Goal: Task Accomplishment & Management: Use online tool/utility

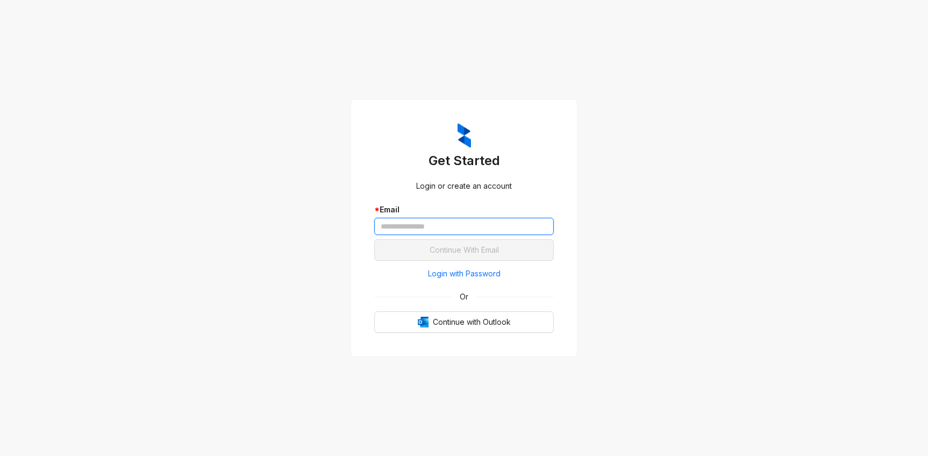
click at [414, 221] on input "text" at bounding box center [463, 226] width 179 height 17
type input "**********"
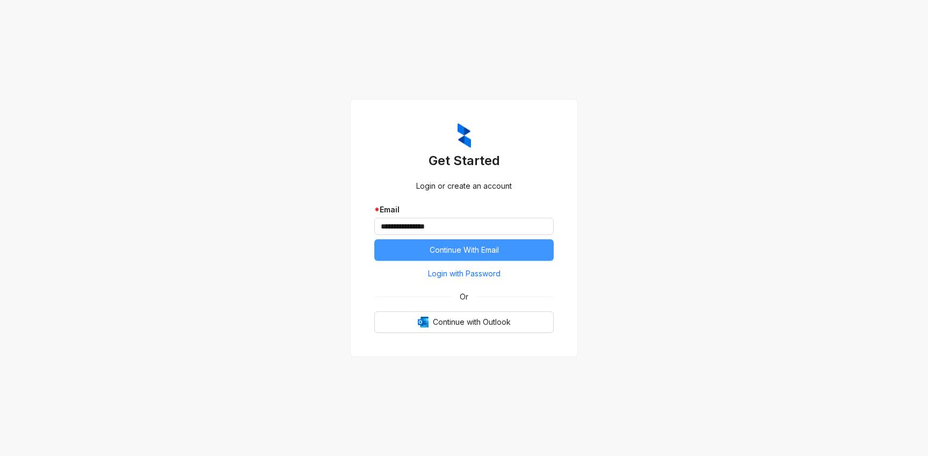
click at [447, 249] on span "Continue With Email" at bounding box center [464, 250] width 69 height 12
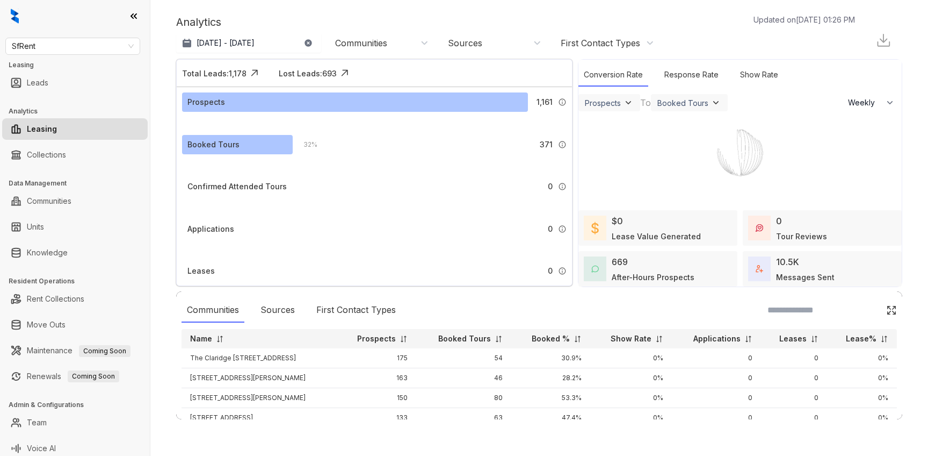
select select "******"
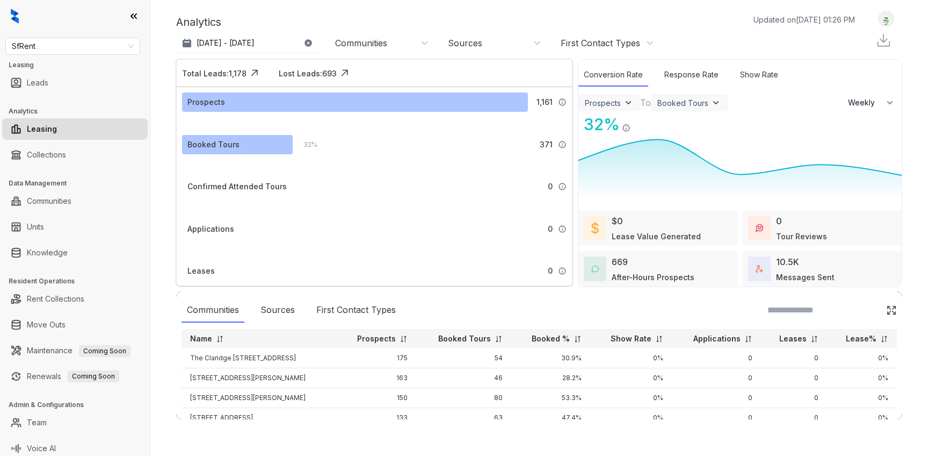
click at [690, 103] on div "Booked Tours" at bounding box center [683, 102] width 51 height 9
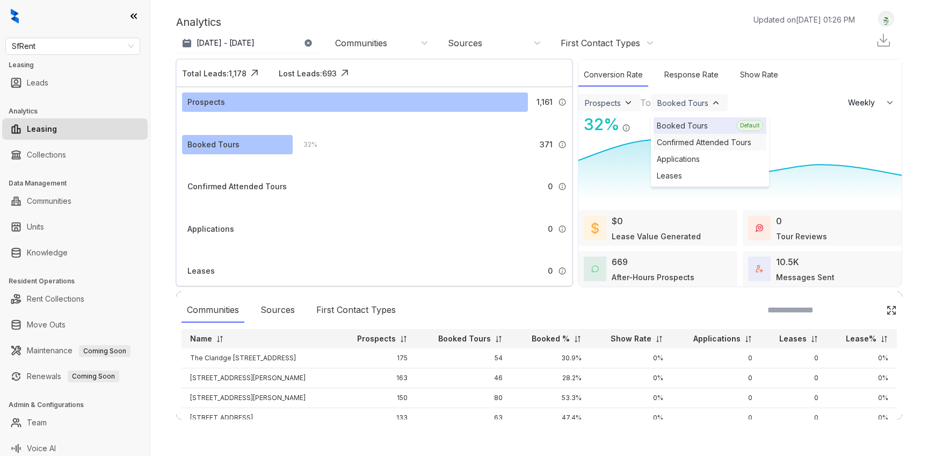
click at [681, 142] on div "Confirmed Attended Tours" at bounding box center [710, 142] width 113 height 17
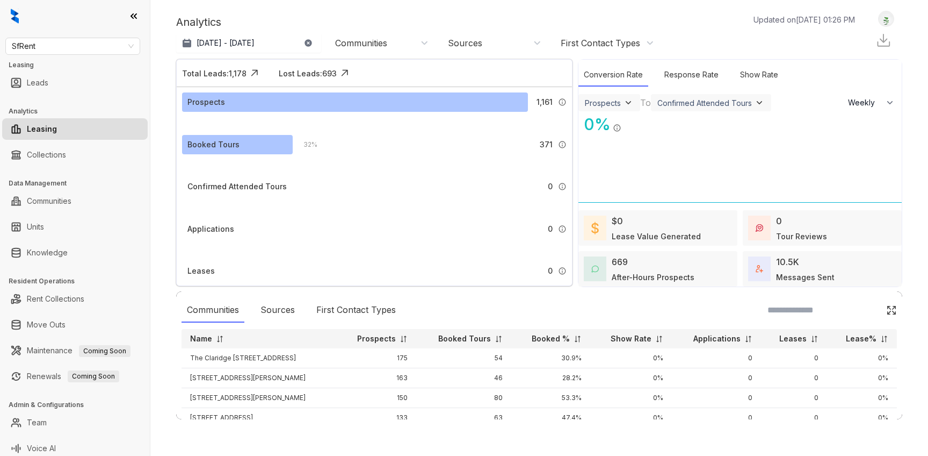
click at [698, 104] on div "Confirmed Attended Tours" at bounding box center [705, 102] width 95 height 9
click at [691, 125] on div "Booked Tours" at bounding box center [710, 125] width 113 height 17
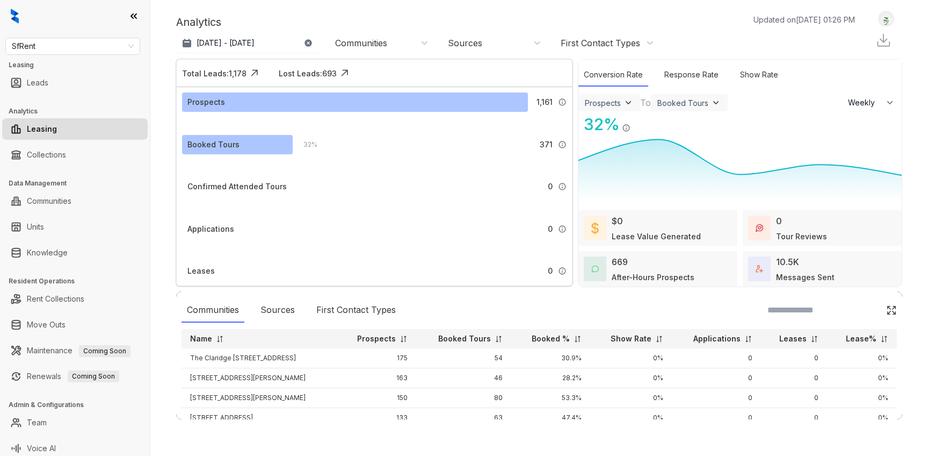
click at [693, 107] on div "Booked Tours" at bounding box center [690, 102] width 64 height 11
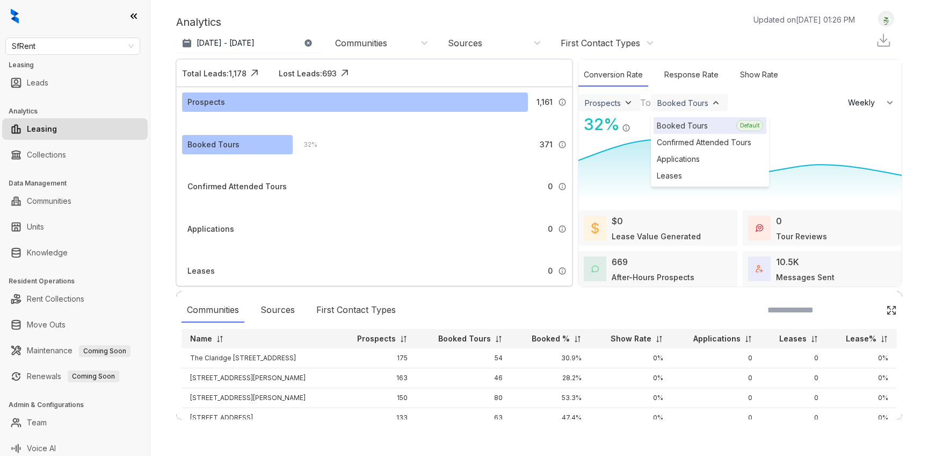
click at [693, 105] on div "Booked Tours" at bounding box center [683, 102] width 51 height 9
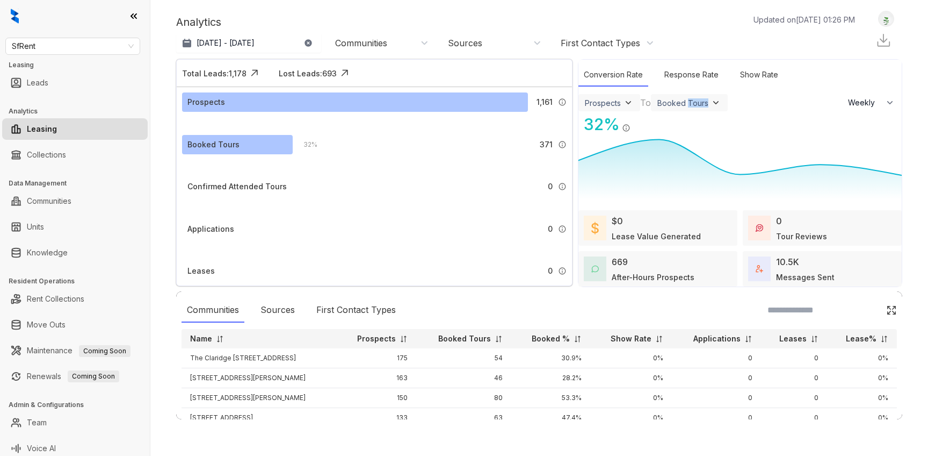
click at [693, 105] on div "Booked Tours" at bounding box center [683, 102] width 51 height 9
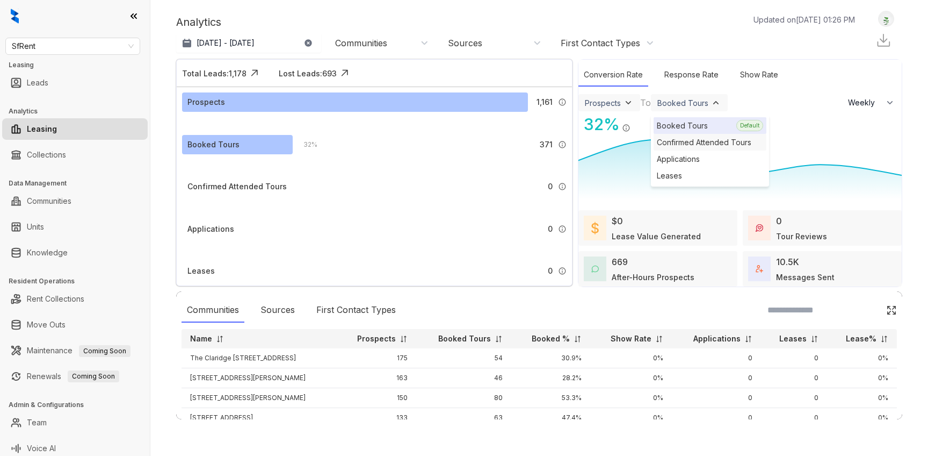
click at [691, 143] on div "Confirmed Attended Tours" at bounding box center [710, 142] width 113 height 17
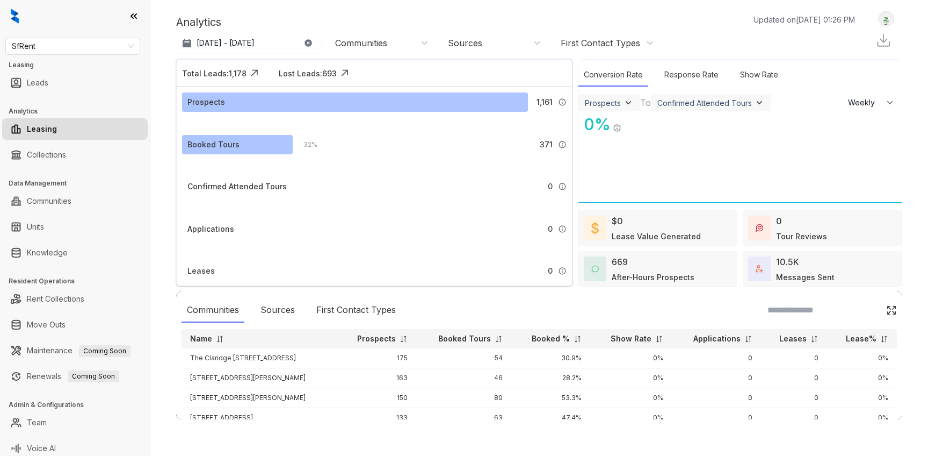
click at [759, 103] on img at bounding box center [759, 102] width 11 height 11
click at [742, 103] on div "Confirmed Attended Tours" at bounding box center [705, 102] width 95 height 9
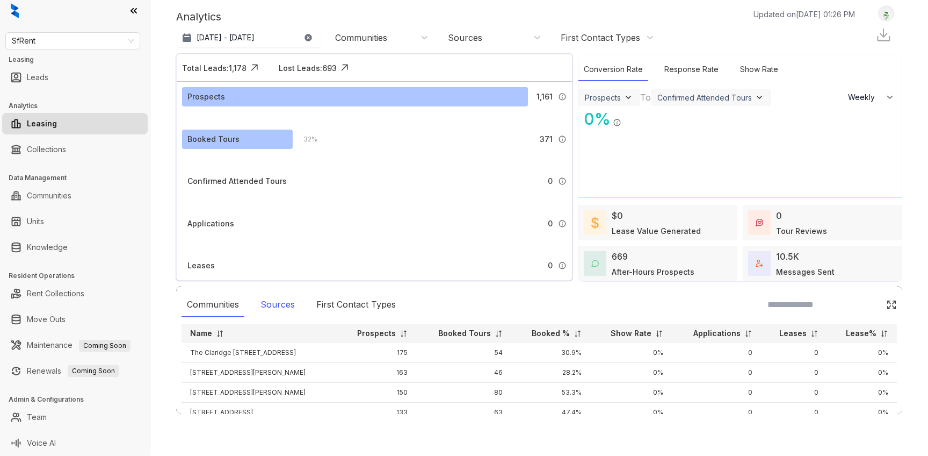
click at [267, 308] on div "Sources" at bounding box center [277, 304] width 45 height 25
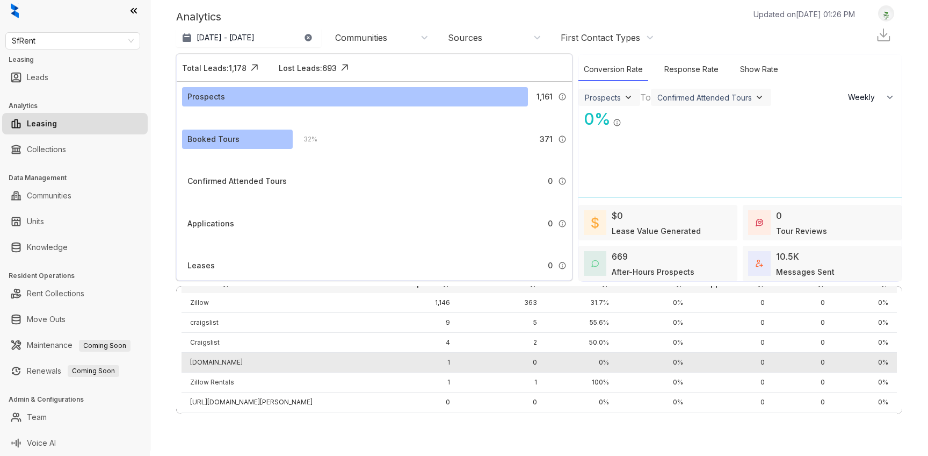
scroll to position [0, 0]
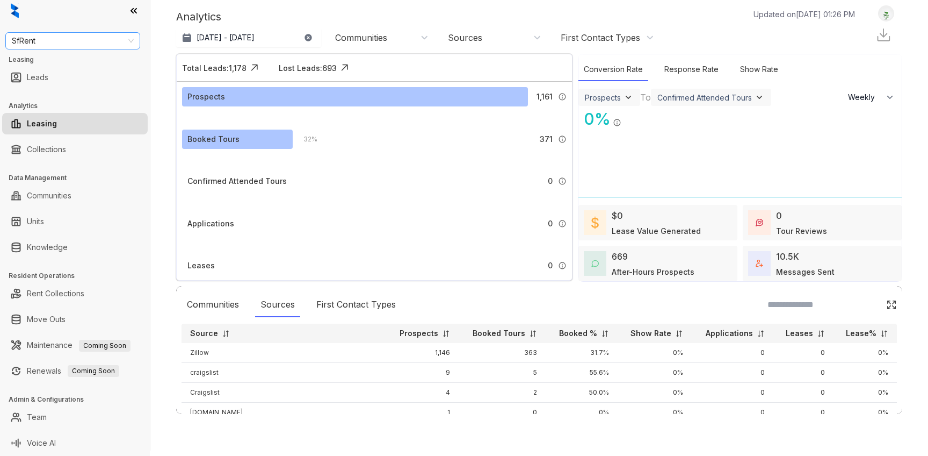
click at [129, 38] on span "SfRent" at bounding box center [73, 41] width 122 height 16
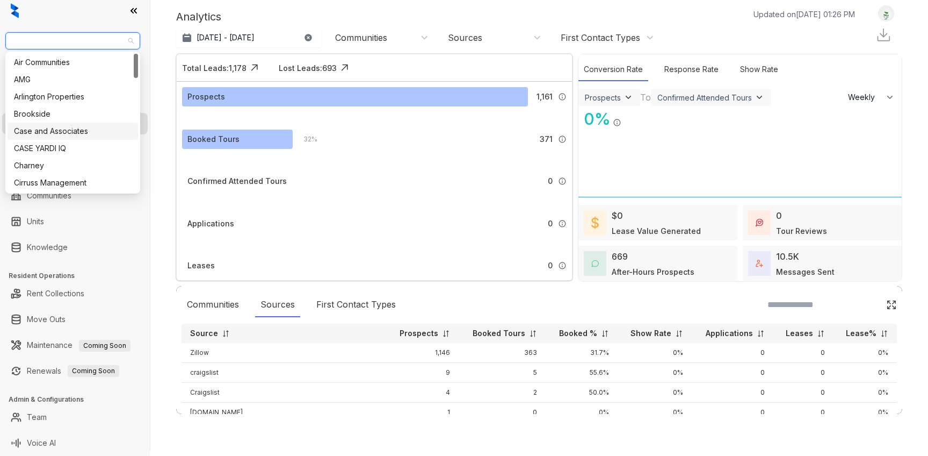
click at [60, 131] on div "Case and Associates" at bounding box center [73, 131] width 118 height 12
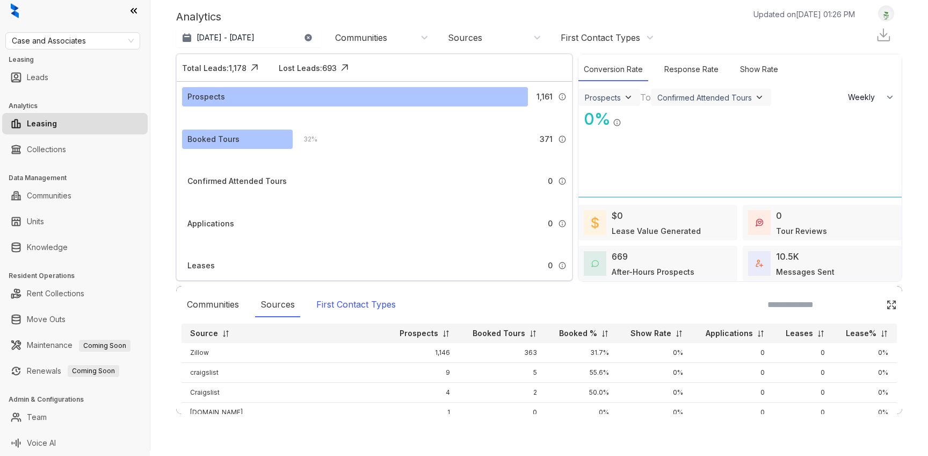
click at [366, 305] on div "First Contact Types" at bounding box center [356, 304] width 90 height 25
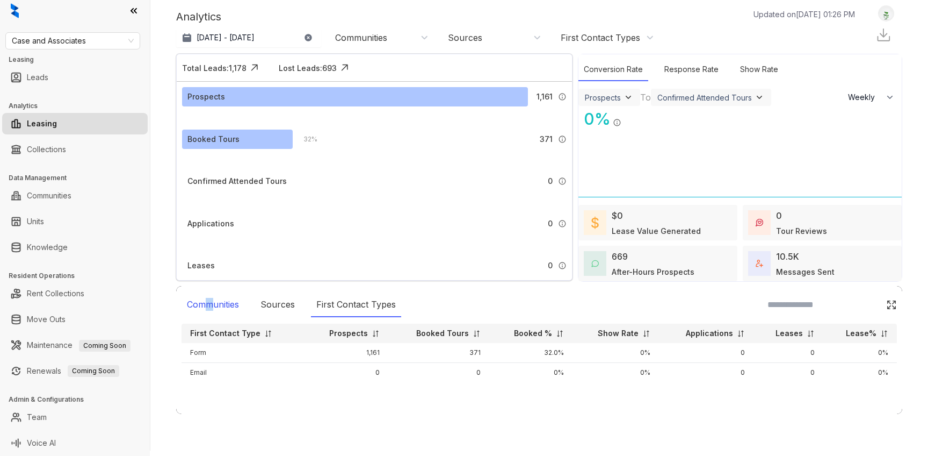
click at [210, 307] on div "Communities" at bounding box center [213, 304] width 63 height 25
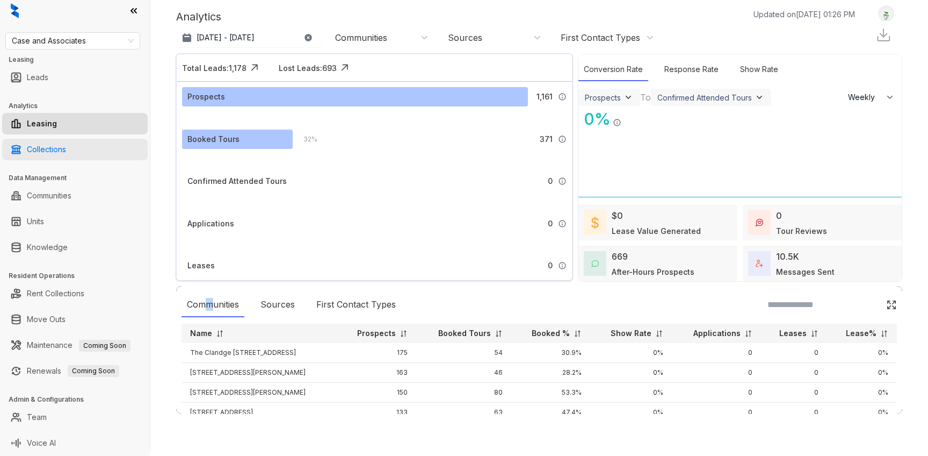
click at [52, 144] on link "Collections" at bounding box center [46, 149] width 39 height 21
click at [53, 150] on link "Collections" at bounding box center [46, 149] width 39 height 21
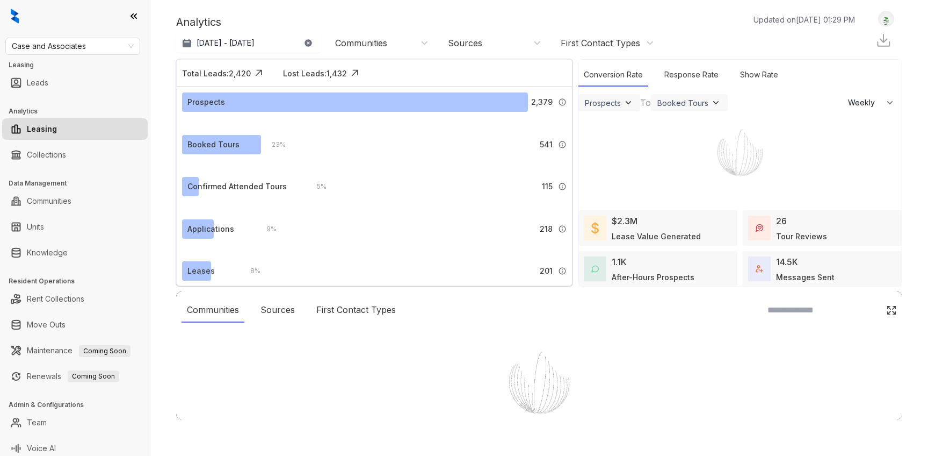
select select "******"
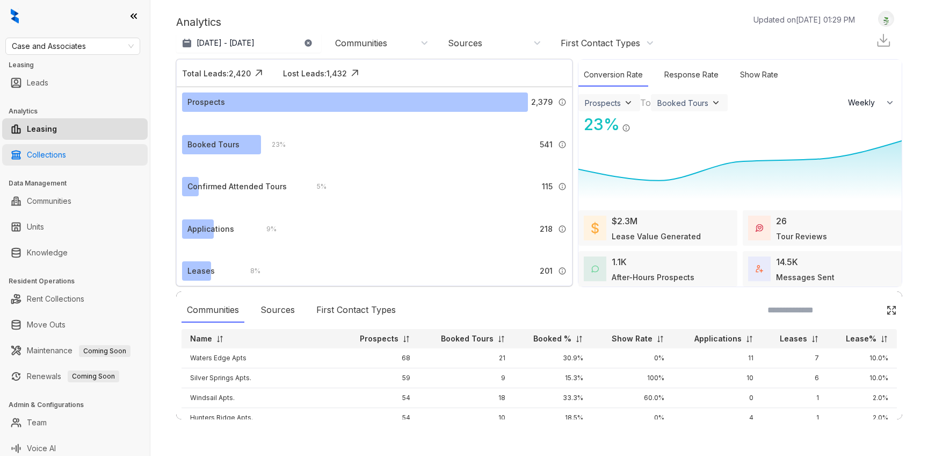
click at [49, 152] on link "Collections" at bounding box center [46, 154] width 39 height 21
click at [47, 154] on link "Collections" at bounding box center [46, 154] width 39 height 21
click at [48, 157] on link "Collections" at bounding box center [46, 154] width 39 height 21
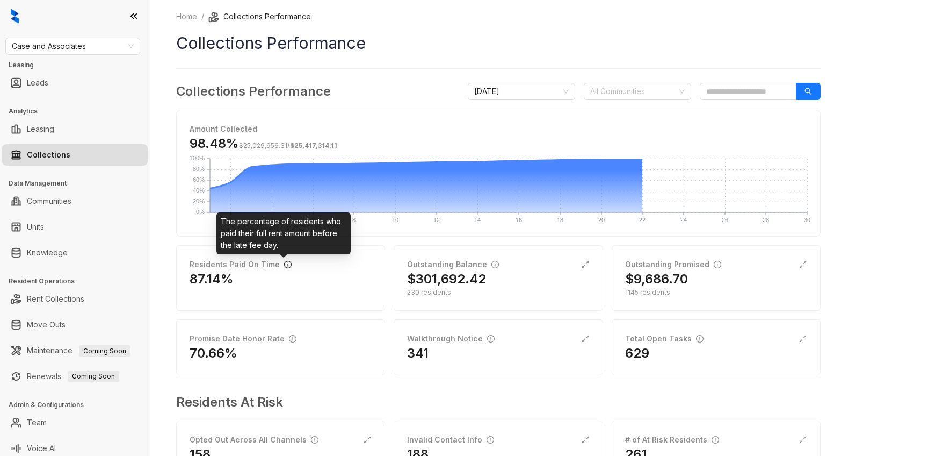
click at [284, 262] on icon "info-circle" at bounding box center [288, 265] width 8 height 8
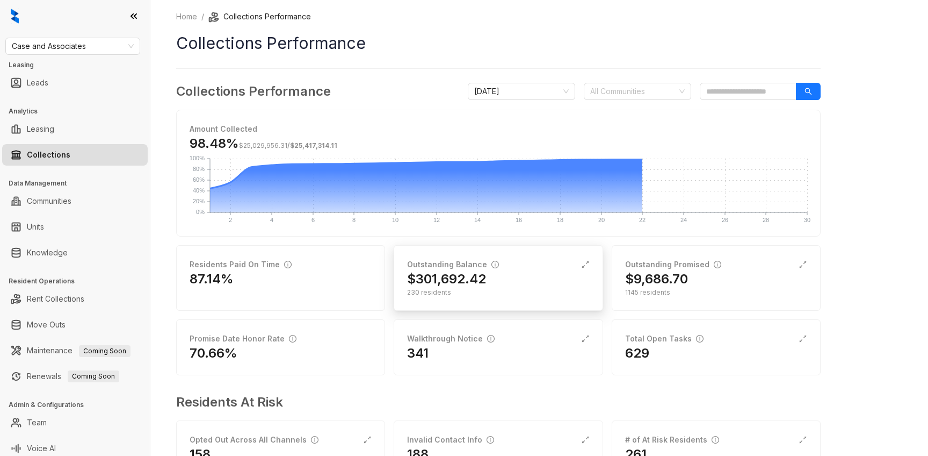
click at [435, 291] on div "230 residents" at bounding box center [498, 292] width 182 height 10
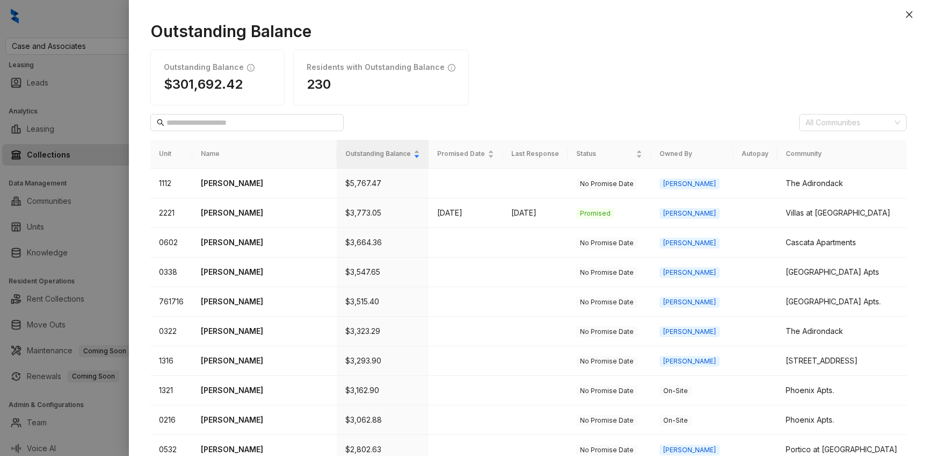
click at [109, 203] on div at bounding box center [464, 228] width 928 height 456
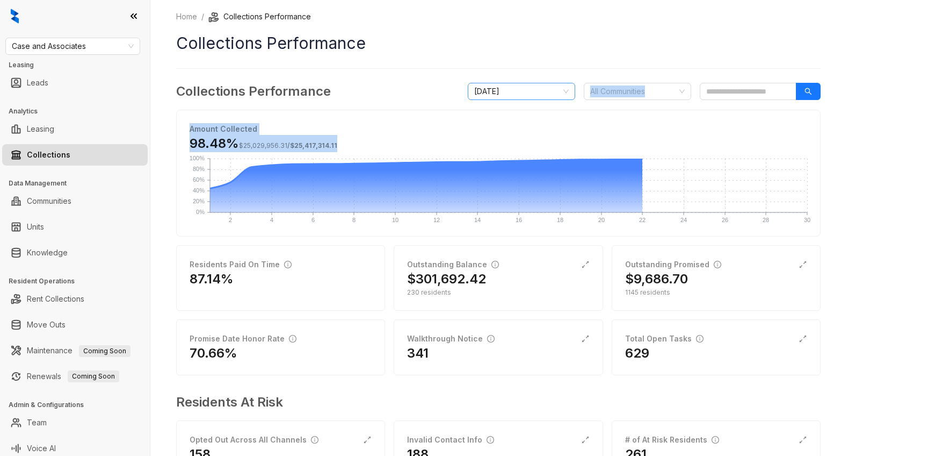
drag, startPoint x: 513, startPoint y: 138, endPoint x: 516, endPoint y: 92, distance: 46.4
click at [516, 92] on div "Collections Performance September 2025 All Communities Amount Collected 98.48% …" at bounding box center [498, 286] width 645 height 409
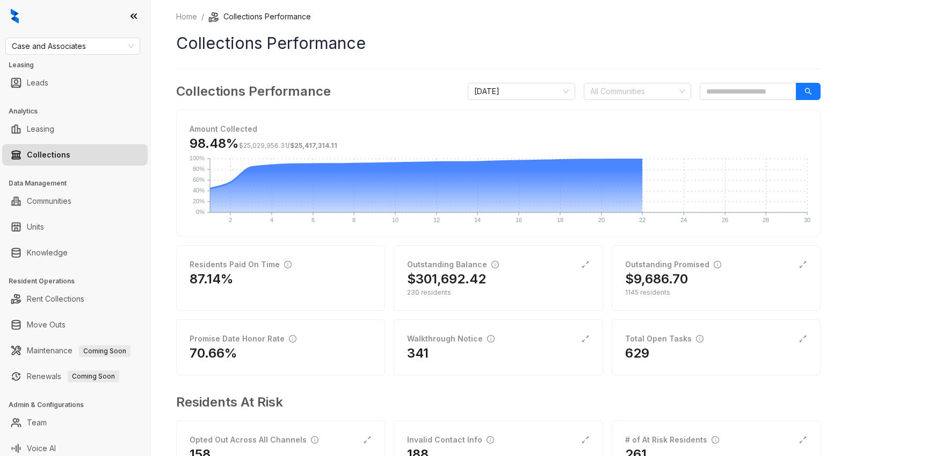
click at [367, 243] on div "Collections Performance September 2025 All Communities Amount Collected 98.48% …" at bounding box center [498, 286] width 645 height 409
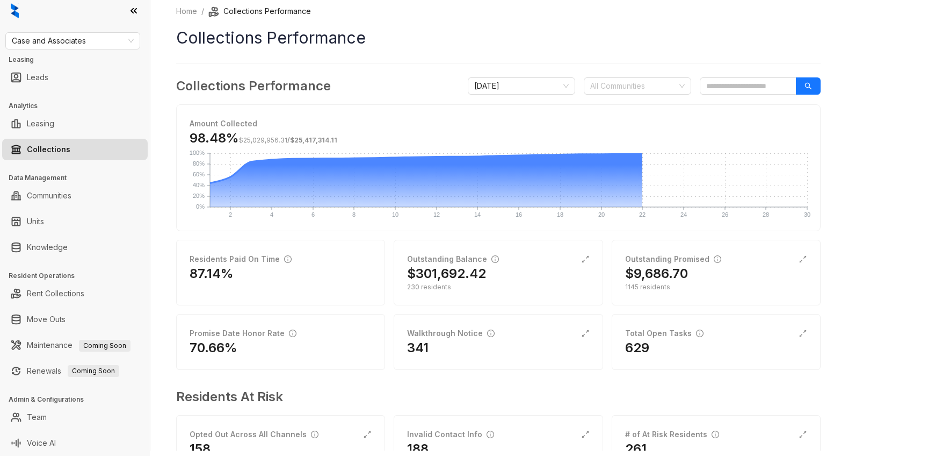
click at [26, 207] on ul "Communities" at bounding box center [75, 196] width 150 height 26
click at [48, 194] on link "Communities" at bounding box center [49, 195] width 45 height 21
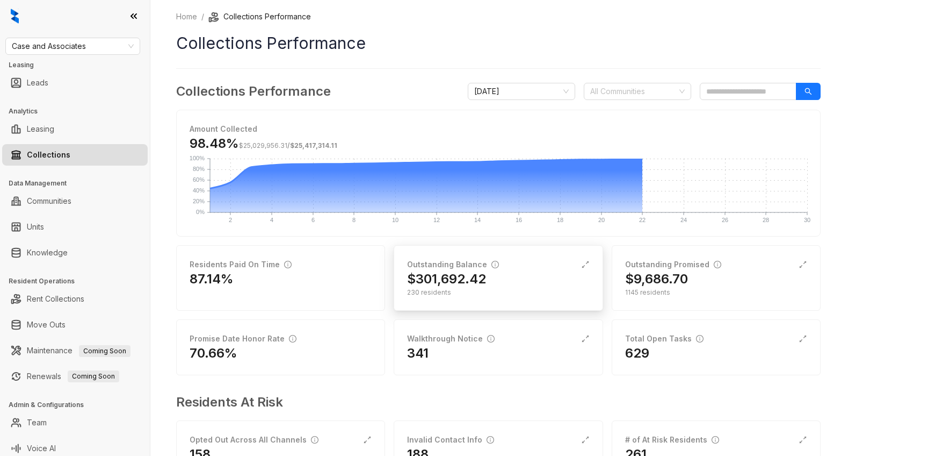
click at [423, 294] on div "230 residents" at bounding box center [498, 292] width 182 height 10
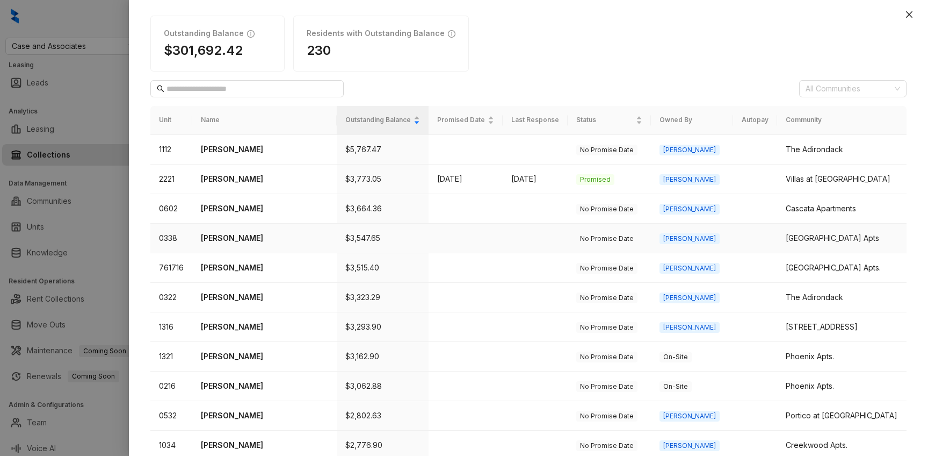
scroll to position [27, 0]
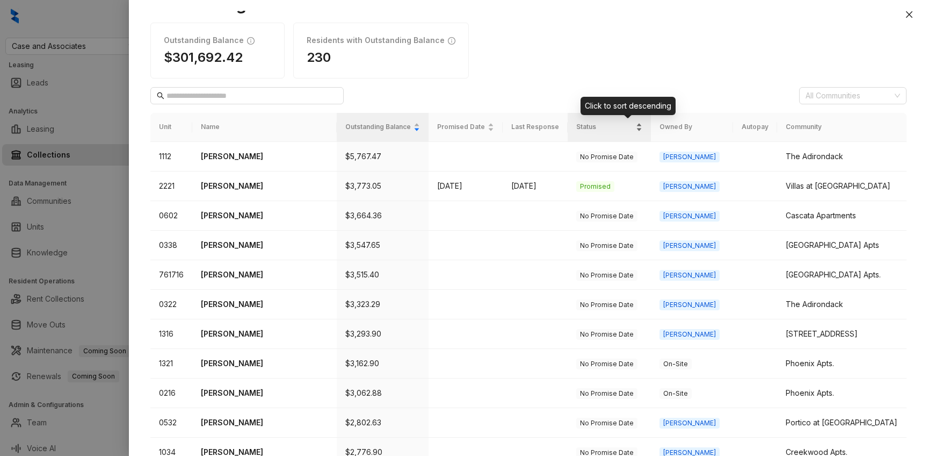
click at [643, 129] on div "Status" at bounding box center [609, 126] width 66 height 11
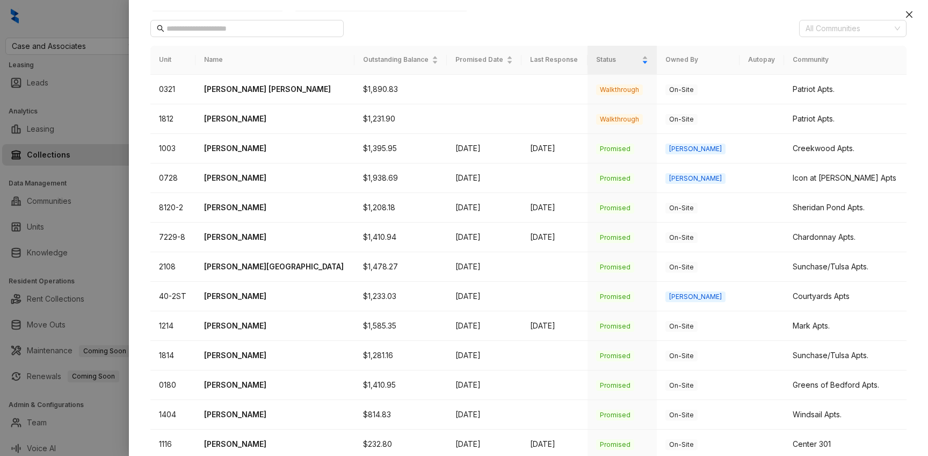
scroll to position [0, 0]
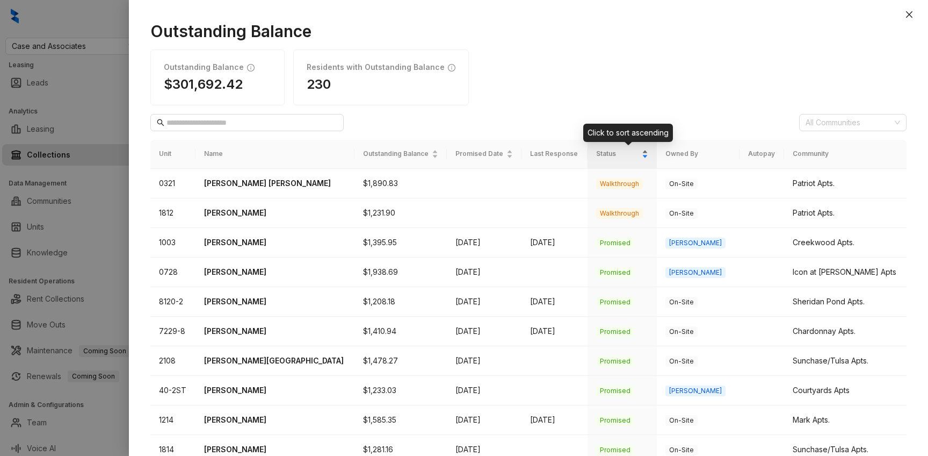
click at [648, 150] on div "Status" at bounding box center [622, 153] width 52 height 11
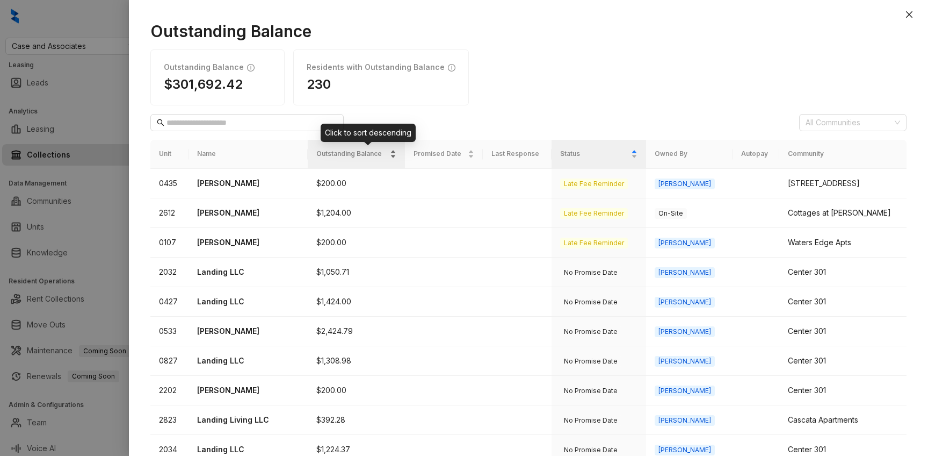
click at [380, 154] on span "Outstanding Balance" at bounding box center [351, 154] width 71 height 10
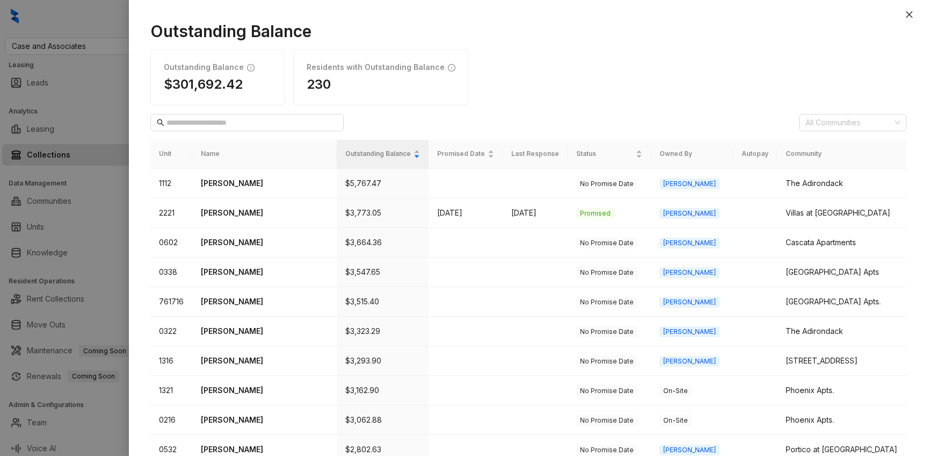
click at [79, 117] on div at bounding box center [464, 228] width 928 height 456
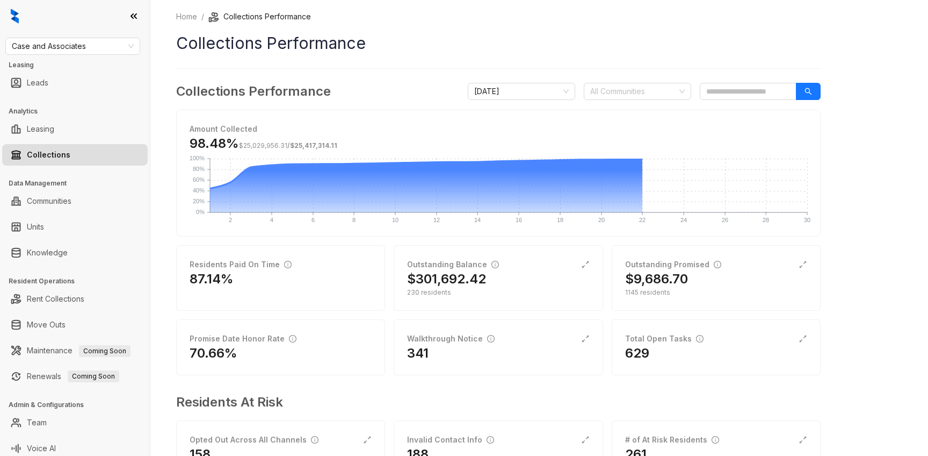
click at [326, 92] on h3 "Collections Performance" at bounding box center [253, 91] width 155 height 19
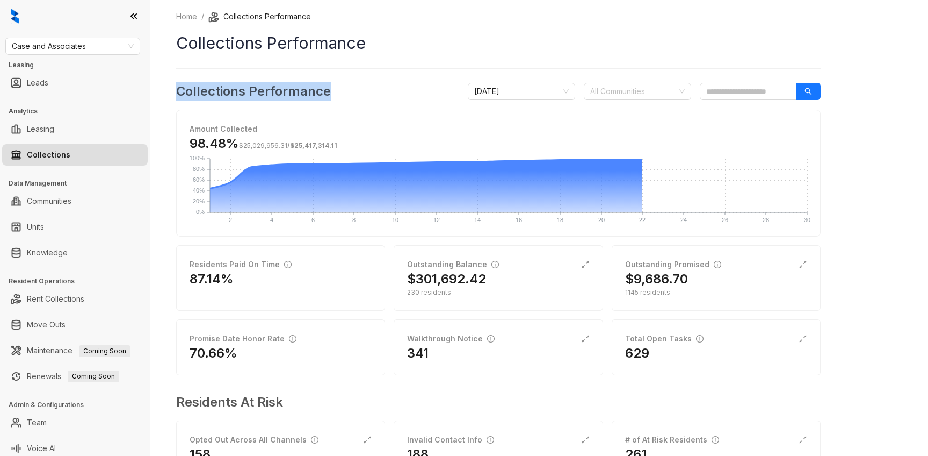
click at [326, 92] on h3 "Collections Performance" at bounding box center [253, 91] width 155 height 19
click at [334, 92] on div "Collections Performance September 2025 All Communities" at bounding box center [498, 91] width 645 height 19
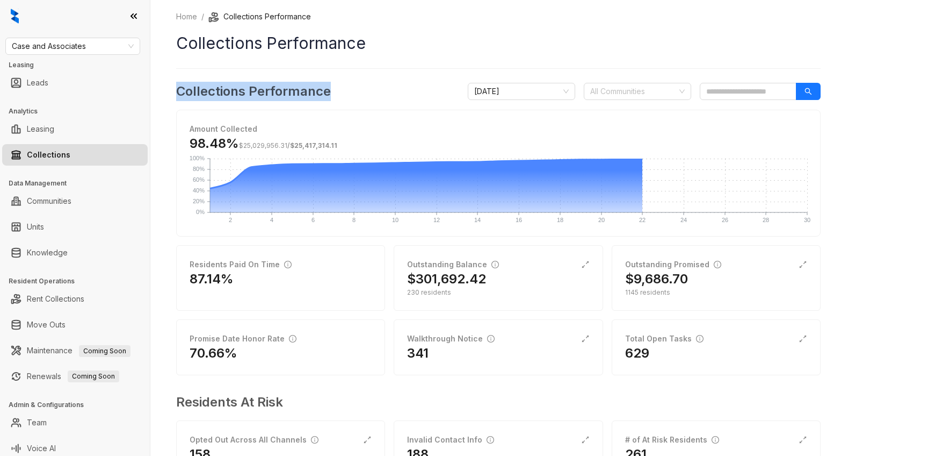
click at [334, 92] on div "Collections Performance September 2025 All Communities" at bounding box center [498, 91] width 645 height 19
click at [325, 95] on h3 "Collections Performance" at bounding box center [253, 91] width 155 height 19
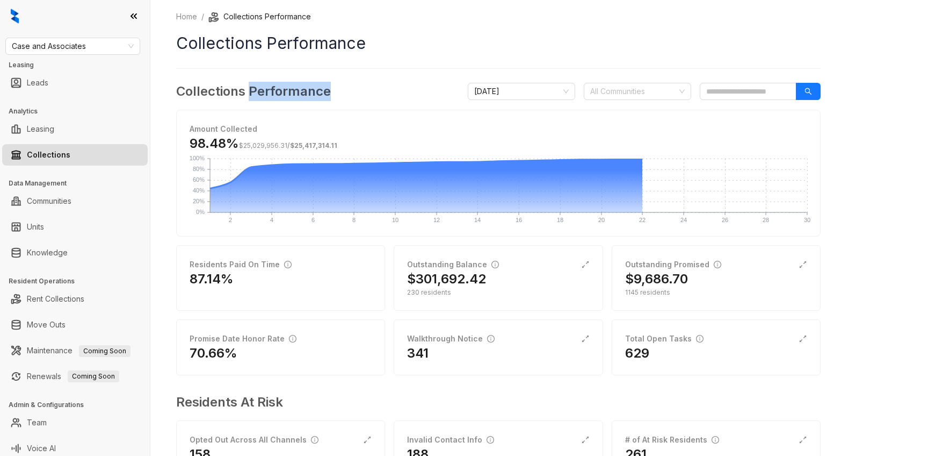
click at [325, 95] on h3 "Collections Performance" at bounding box center [253, 91] width 155 height 19
click at [49, 203] on link "Communities" at bounding box center [49, 200] width 45 height 21
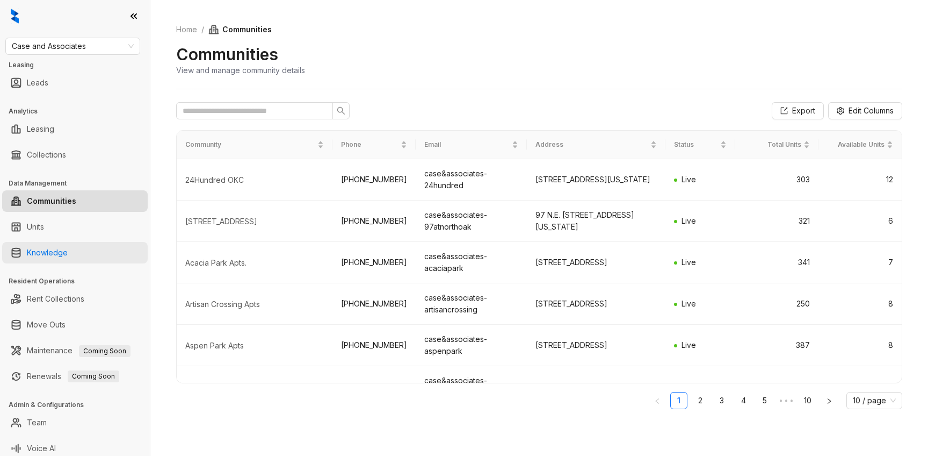
click at [34, 259] on link "Knowledge" at bounding box center [47, 252] width 41 height 21
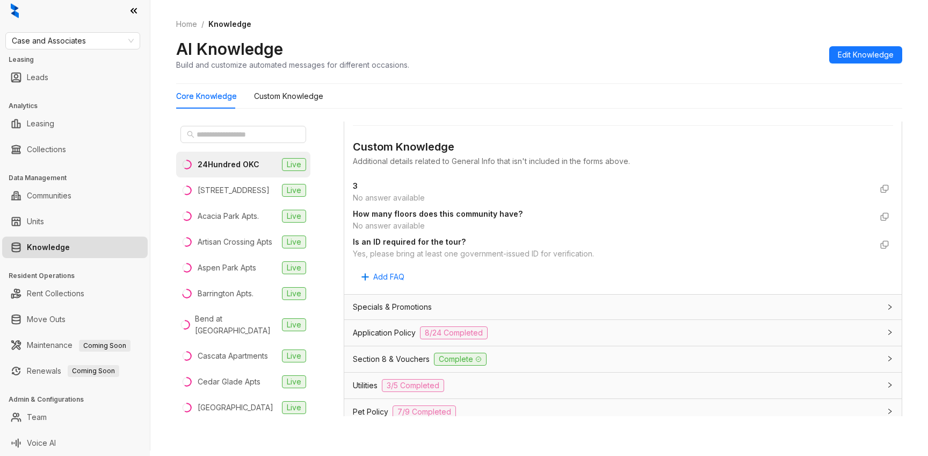
scroll to position [526, 0]
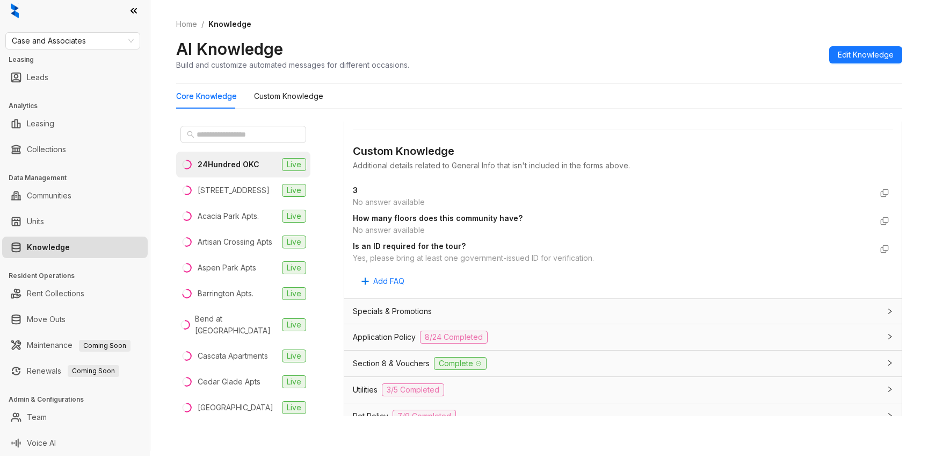
click at [490, 305] on div "Specials & Promotions" at bounding box center [617, 311] width 528 height 12
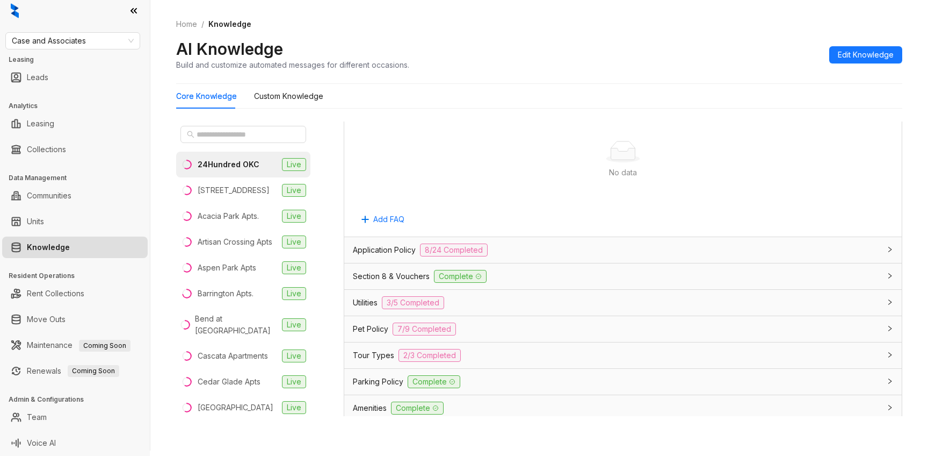
scroll to position [959, 0]
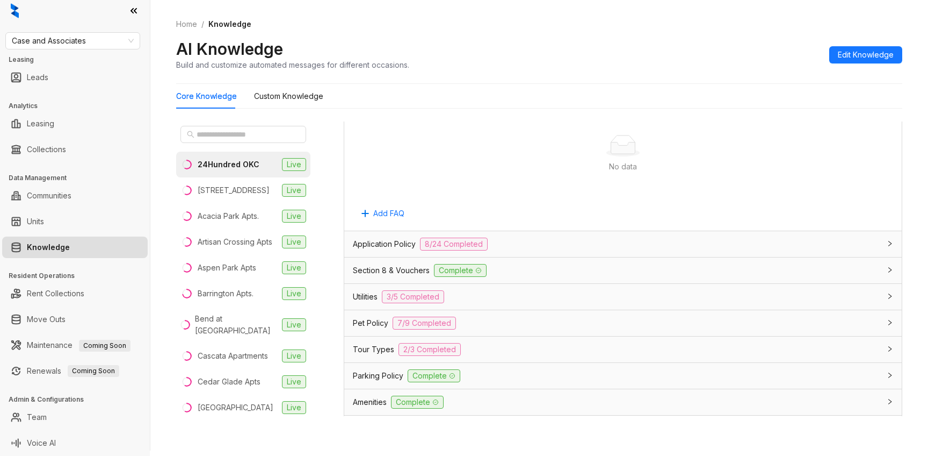
click at [483, 290] on div "Utilities 3/5 Completed" at bounding box center [617, 296] width 528 height 13
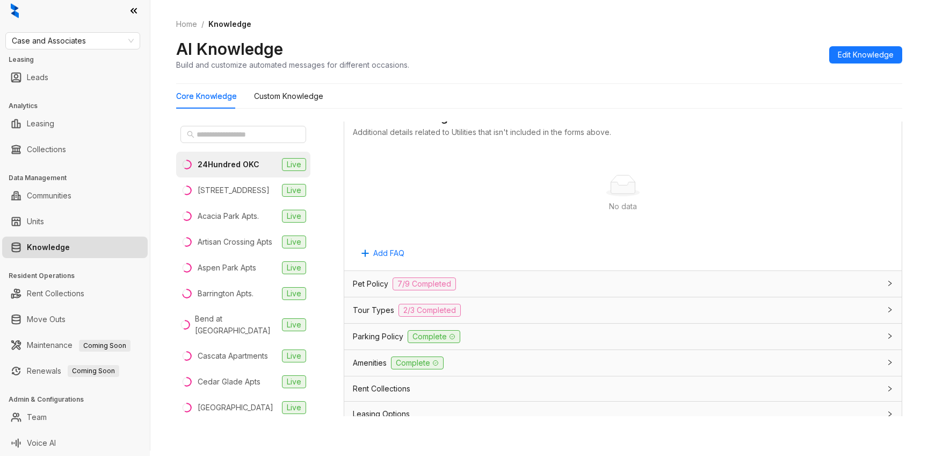
scroll to position [1479, 0]
click at [520, 275] on div "Pet Policy 7/9 Completed" at bounding box center [617, 281] width 528 height 13
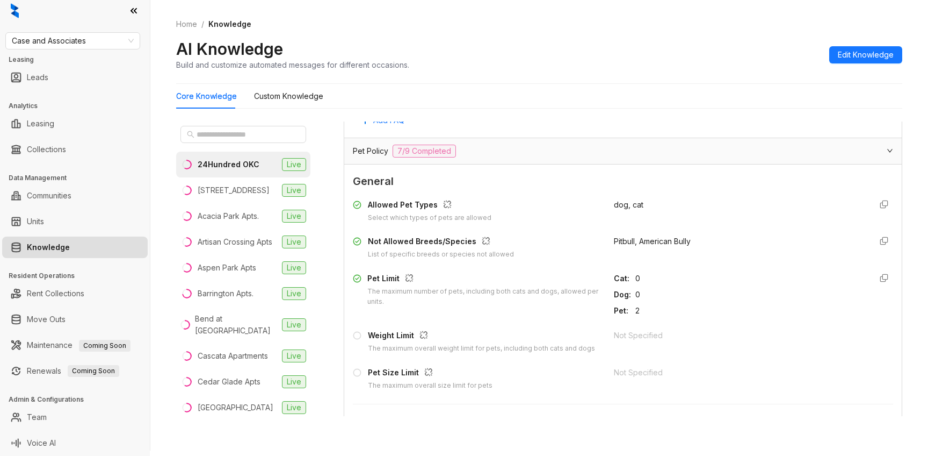
scroll to position [1623, 0]
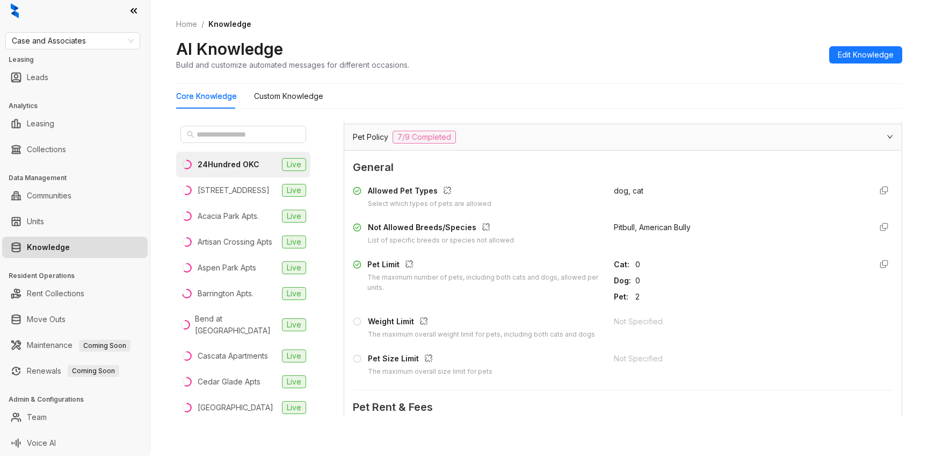
click at [619, 258] on div "Cat :" at bounding box center [622, 264] width 17 height 12
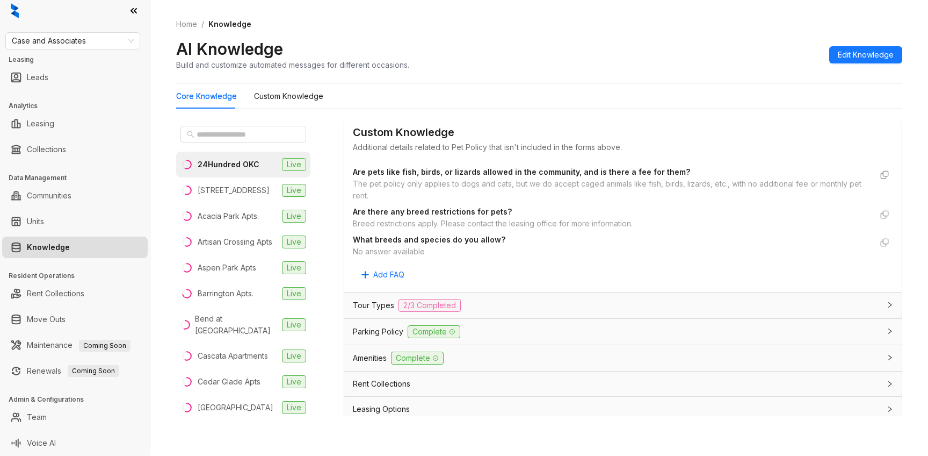
scroll to position [2121, 0]
click at [502, 298] on div "Tour Types 2/3 Completed" at bounding box center [617, 304] width 528 height 13
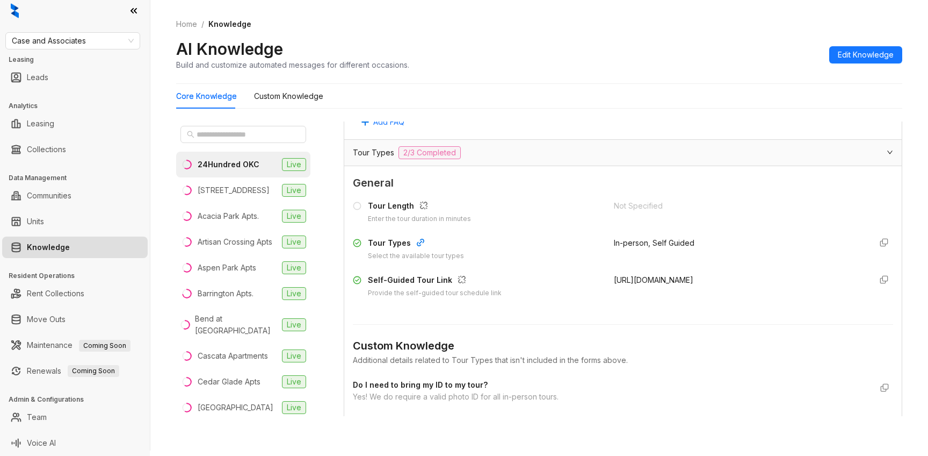
scroll to position [2279, 0]
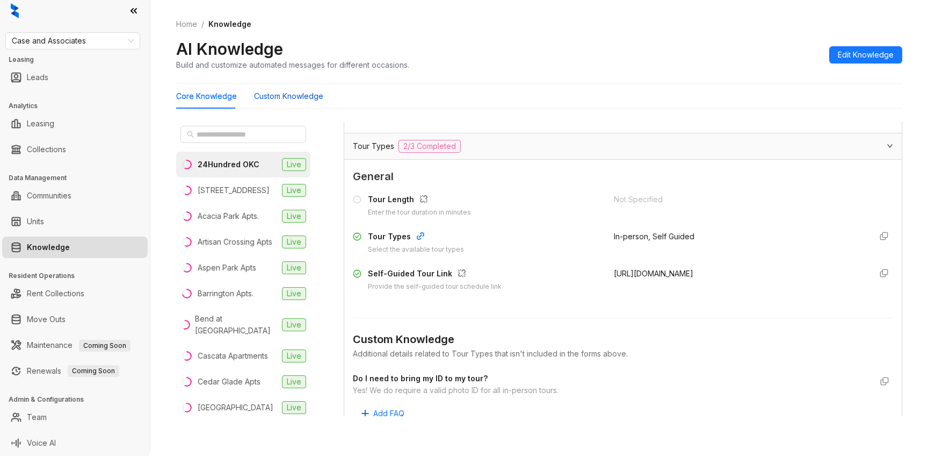
click at [271, 97] on Knowledge "Custom Knowledge" at bounding box center [288, 96] width 69 height 12
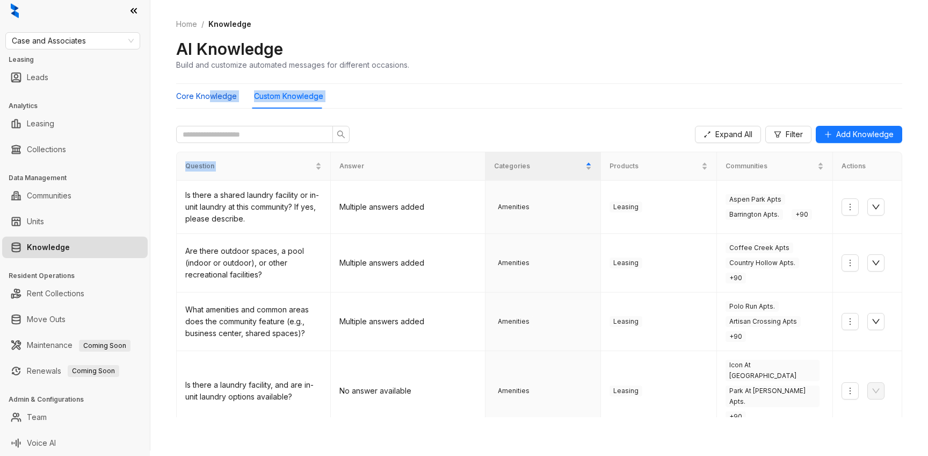
drag, startPoint x: 210, startPoint y: 96, endPoint x: 331, endPoint y: 171, distance: 142.8
click at [331, 171] on div "Core Knowledge Custom Knowledge Expand All Filter Add Knowledge Question Answer…" at bounding box center [539, 250] width 726 height 333
click at [366, 139] on div "Expand All Filter Add Knowledge" at bounding box center [539, 134] width 726 height 34
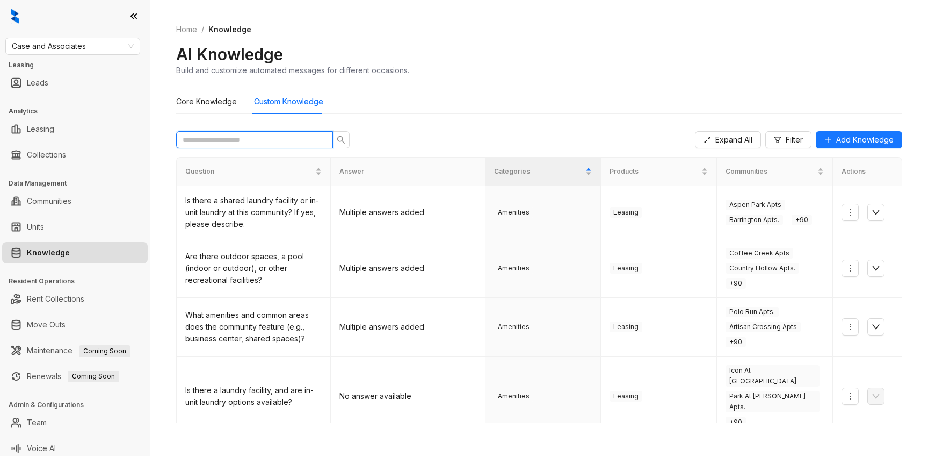
click at [263, 138] on input "text" at bounding box center [250, 140] width 135 height 12
click at [851, 217] on button "button" at bounding box center [850, 212] width 17 height 17
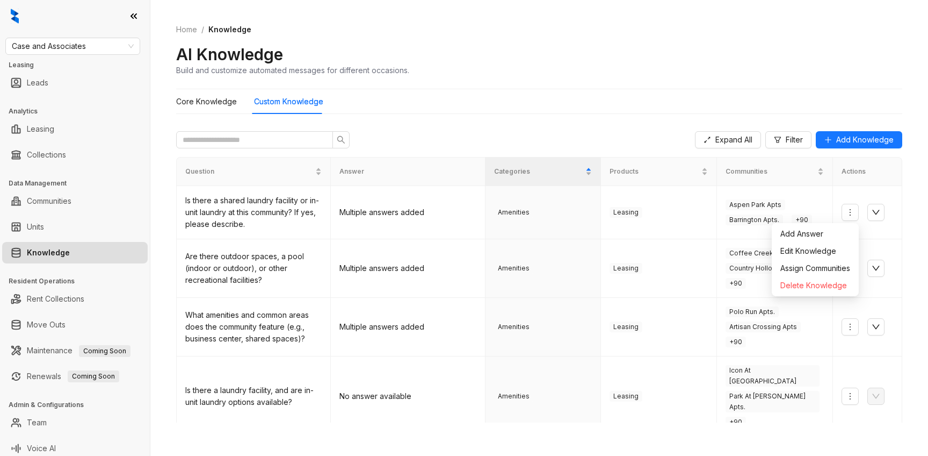
click at [565, 117] on div "Core Knowledge Custom Knowledge Expand All Filter Add Knowledge Question Answer…" at bounding box center [539, 255] width 726 height 333
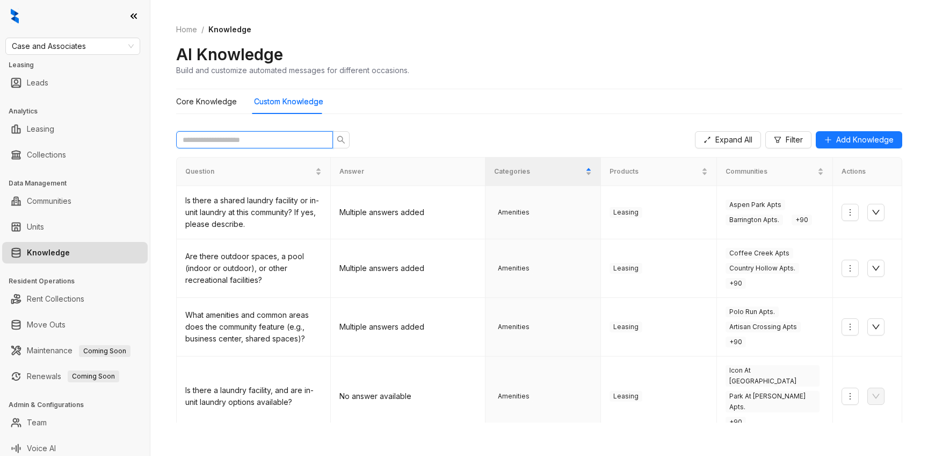
click at [248, 140] on input "text" at bounding box center [250, 140] width 135 height 12
click at [860, 107] on div "Core Knowledge Custom Knowledge" at bounding box center [539, 101] width 726 height 25
click at [289, 201] on div "Is there a shared laundry facility or in-unit laundry at this community? If yes…" at bounding box center [253, 211] width 136 height 35
click at [269, 200] on div "Is there a shared laundry facility or in-unit laundry at this community? If yes…" at bounding box center [253, 211] width 136 height 35
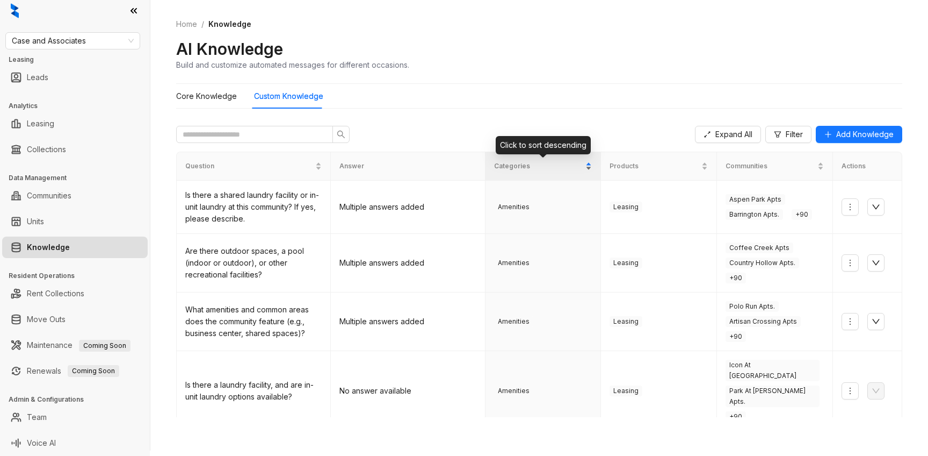
click at [588, 167] on div "Categories" at bounding box center [543, 166] width 98 height 11
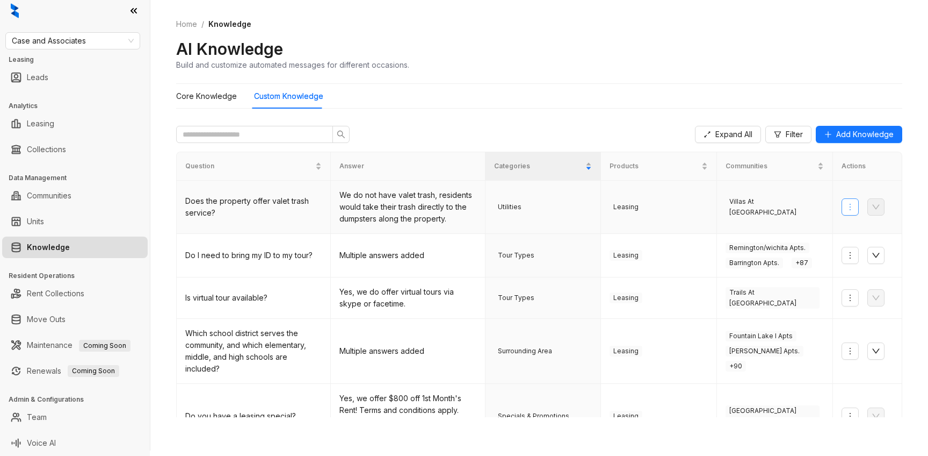
click at [852, 210] on icon "more" at bounding box center [850, 207] width 9 height 9
click at [858, 171] on th "Actions" at bounding box center [867, 166] width 69 height 28
click at [488, 125] on div "Expand All Filter Add Knowledge" at bounding box center [539, 134] width 726 height 34
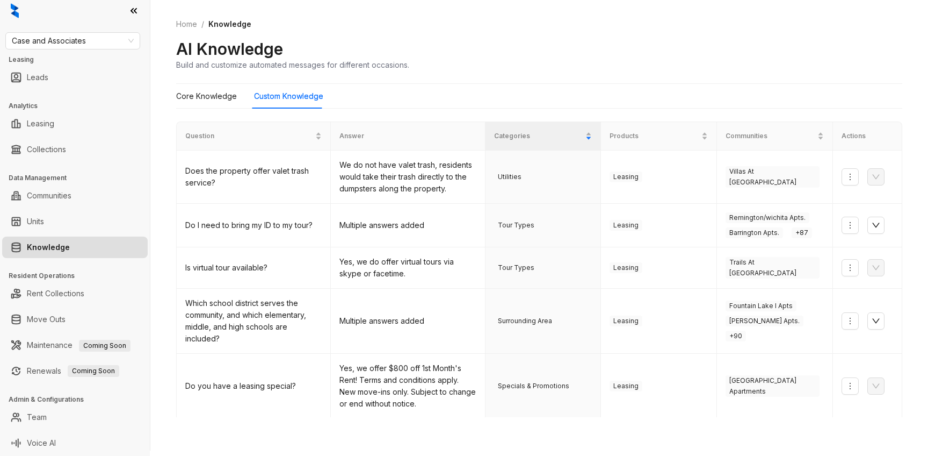
scroll to position [37, 0]
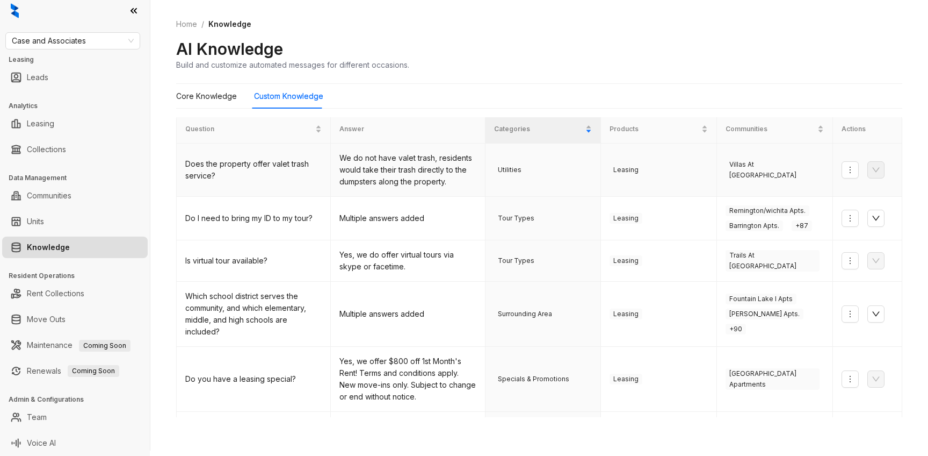
click at [246, 193] on td "Does the property offer valet trash service?" at bounding box center [254, 169] width 154 height 53
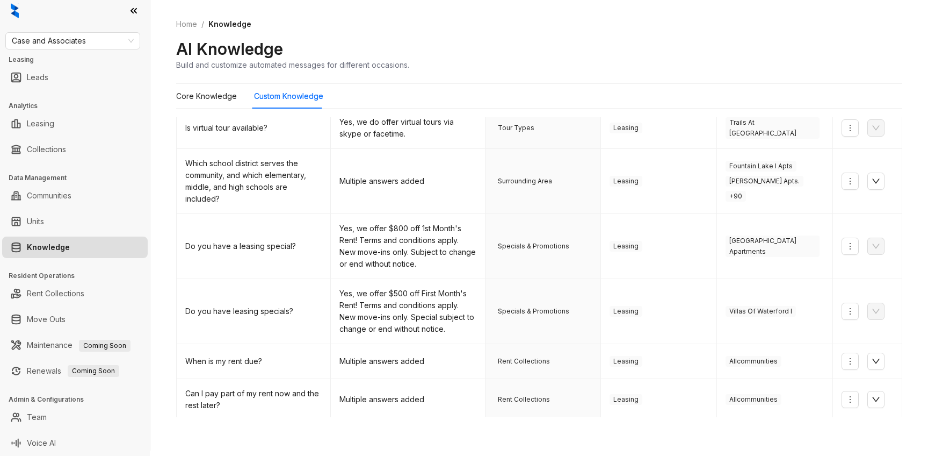
scroll to position [292, 0]
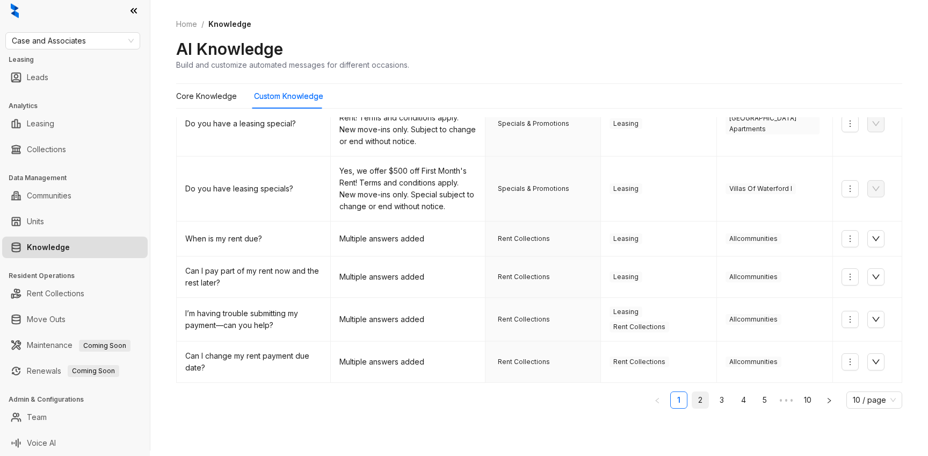
click at [706, 402] on link "2" at bounding box center [701, 400] width 16 height 16
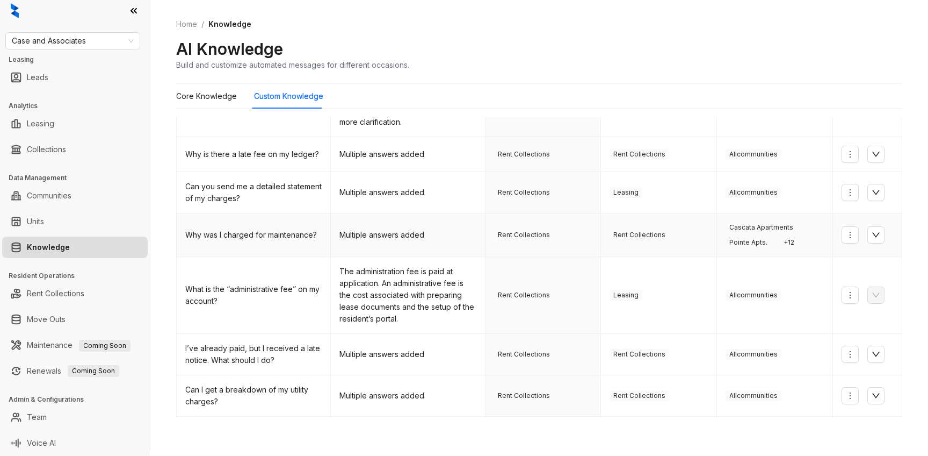
scroll to position [286, 0]
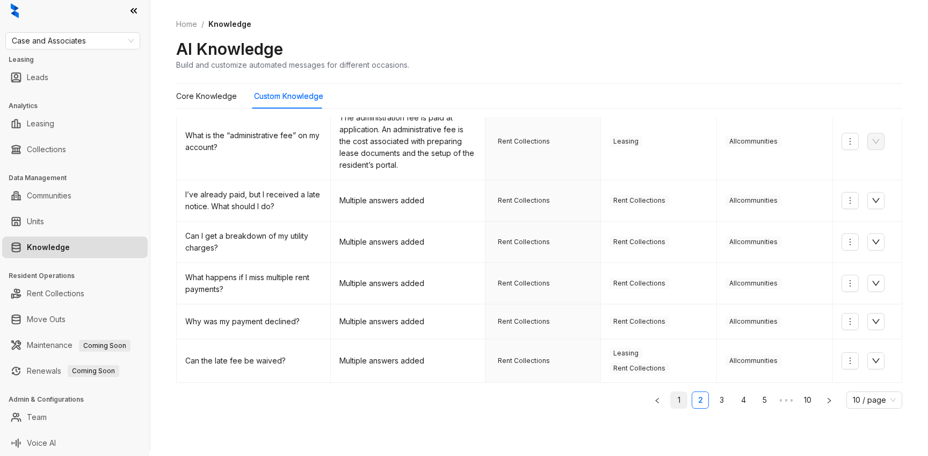
click at [677, 400] on link "1" at bounding box center [679, 400] width 16 height 16
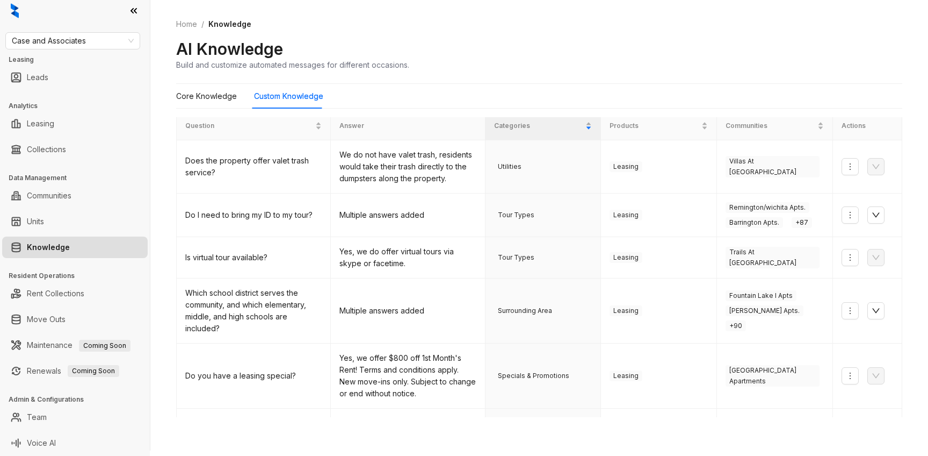
scroll to position [0, 0]
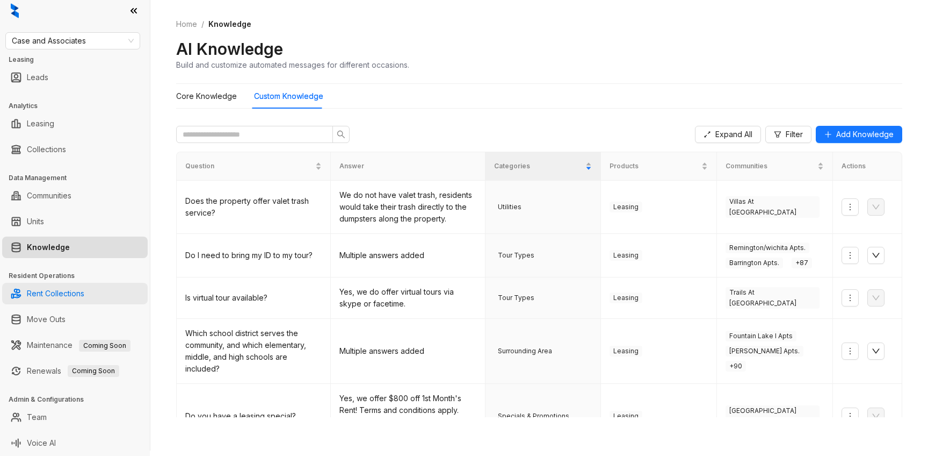
click at [64, 297] on link "Rent Collections" at bounding box center [55, 293] width 57 height 21
click at [64, 295] on link "Rent Collections" at bounding box center [55, 293] width 57 height 21
click at [50, 306] on div "Rent Collections Move Outs Maintenance Coming Soon Renewals Coming Soon" at bounding box center [75, 331] width 150 height 103
click at [50, 318] on link "Move Outs" at bounding box center [46, 318] width 39 height 21
click at [55, 293] on link "Rent Collections" at bounding box center [55, 293] width 57 height 21
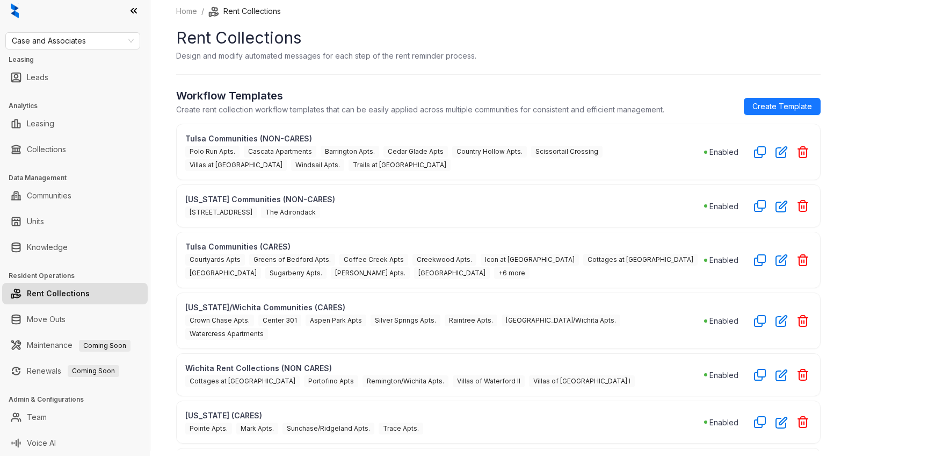
click at [675, 59] on section "Design and modify automated messages for each step of the rent reminder process." at bounding box center [498, 55] width 645 height 11
click at [771, 104] on span "Create Template" at bounding box center [783, 106] width 60 height 12
